Goal: Answer question/provide support: Answer question/provide support

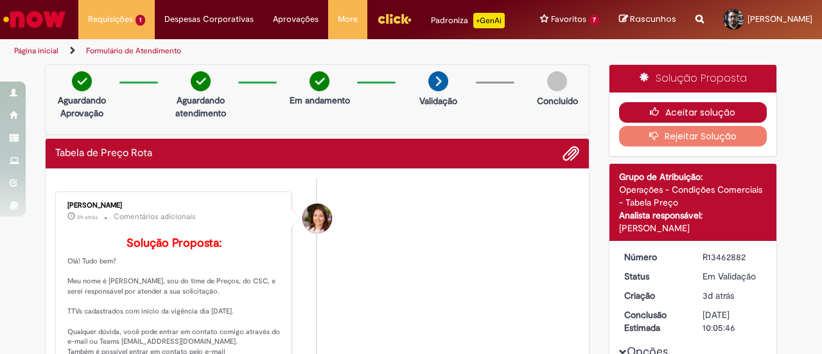
click at [640, 114] on button "Aceitar solução" at bounding box center [693, 112] width 148 height 21
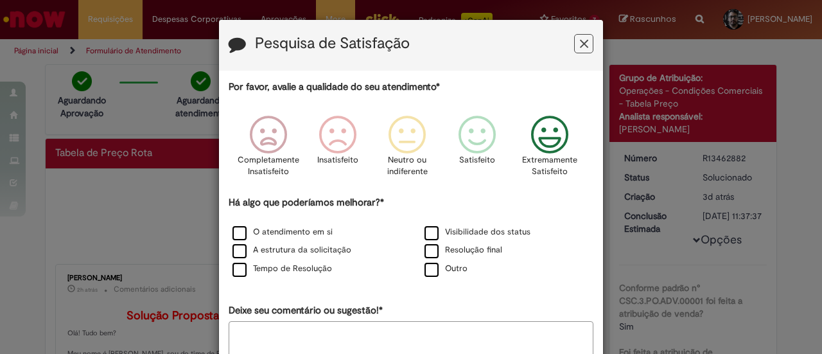
click at [549, 145] on icon "Feedback" at bounding box center [550, 135] width 48 height 39
click at [268, 228] on label "O atendimento em si" at bounding box center [283, 232] width 100 height 12
click at [270, 239] on div "O atendimento em si" at bounding box center [314, 233] width 189 height 16
click at [270, 256] on label "A estrutura da solicitação" at bounding box center [292, 250] width 119 height 12
click at [274, 274] on label "Tempo de Resolução" at bounding box center [283, 269] width 100 height 12
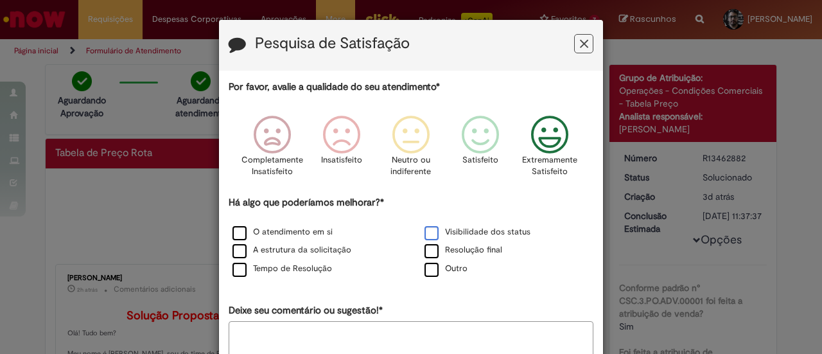
click at [442, 234] on label "Visibilidade dos status" at bounding box center [478, 232] width 106 height 12
click at [455, 250] on label "Resolução final" at bounding box center [464, 250] width 78 height 12
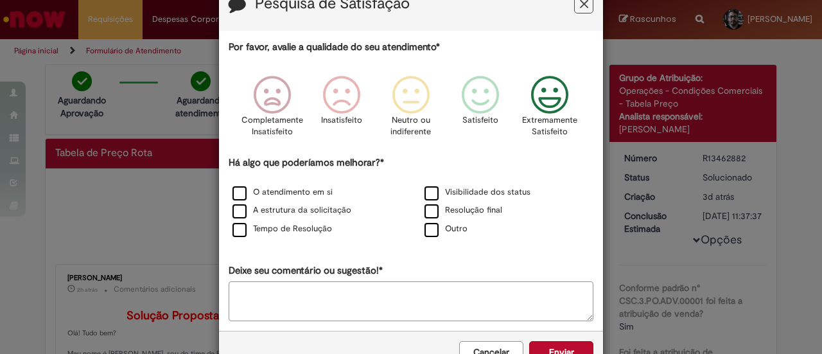
scroll to position [76, 0]
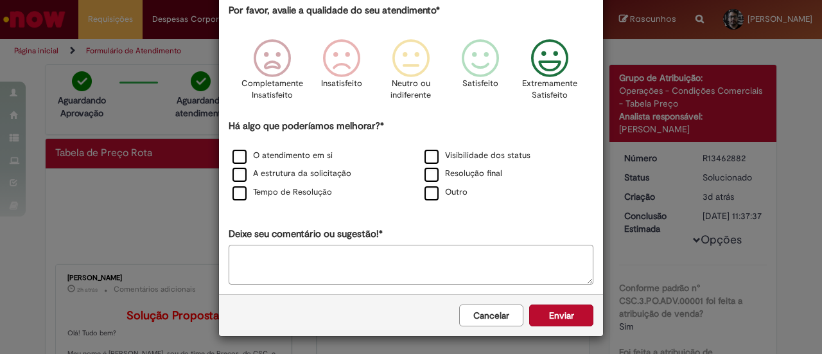
click at [582, 312] on button "Enviar" at bounding box center [561, 315] width 64 height 22
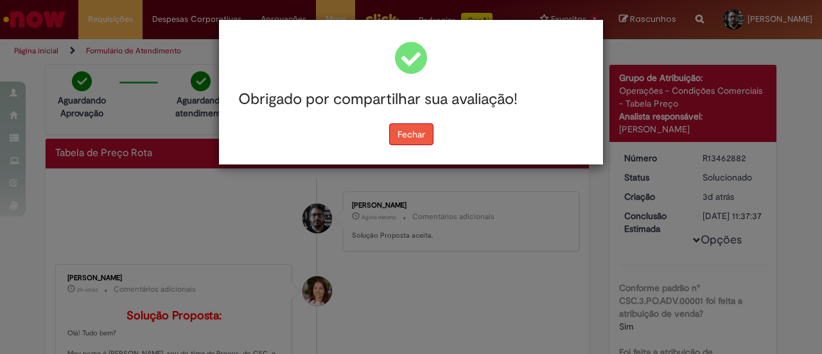
click at [406, 129] on button "Fechar" at bounding box center [411, 134] width 44 height 22
